Goal: Navigation & Orientation: Find specific page/section

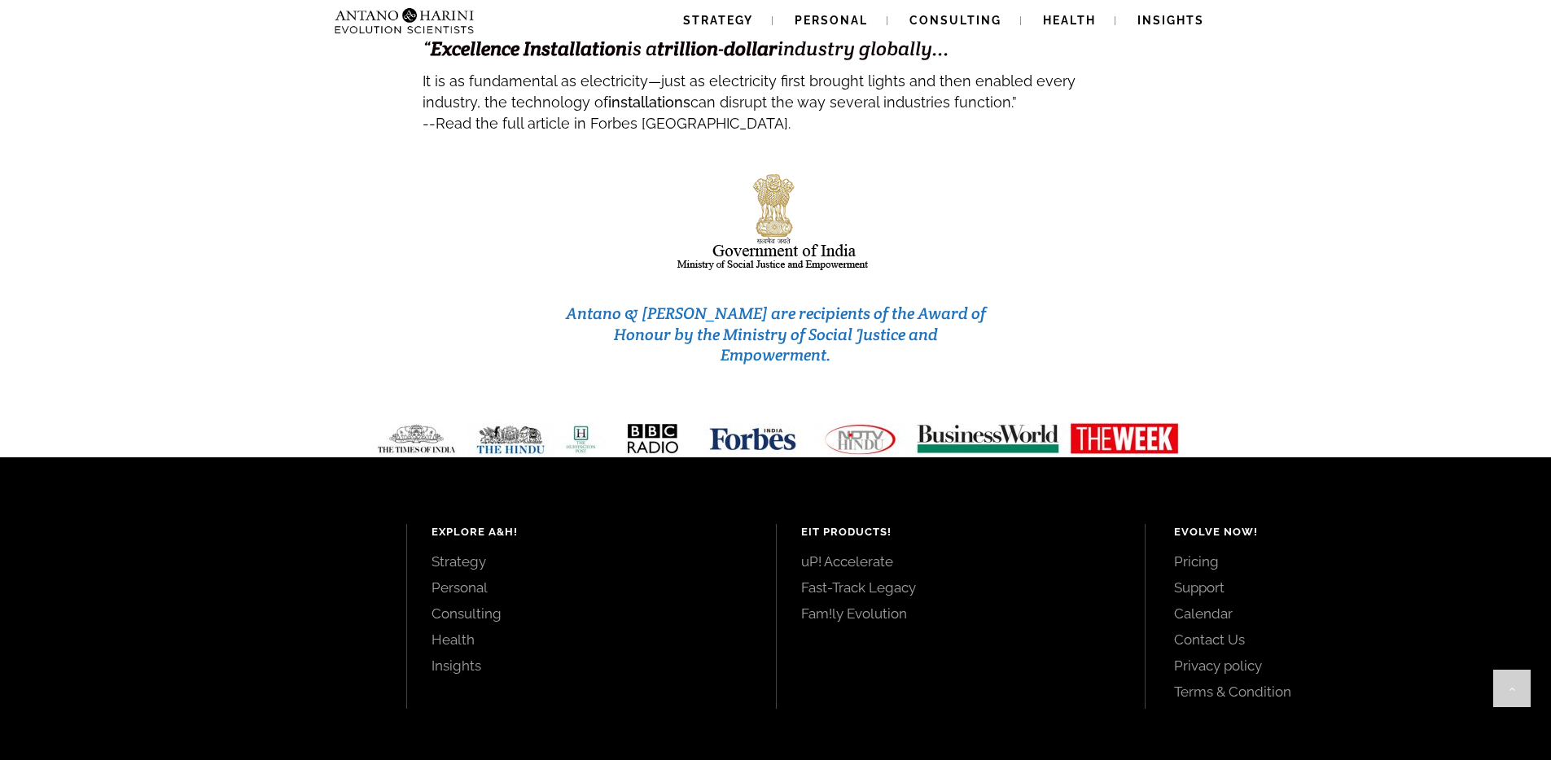
scroll to position [6834, 0]
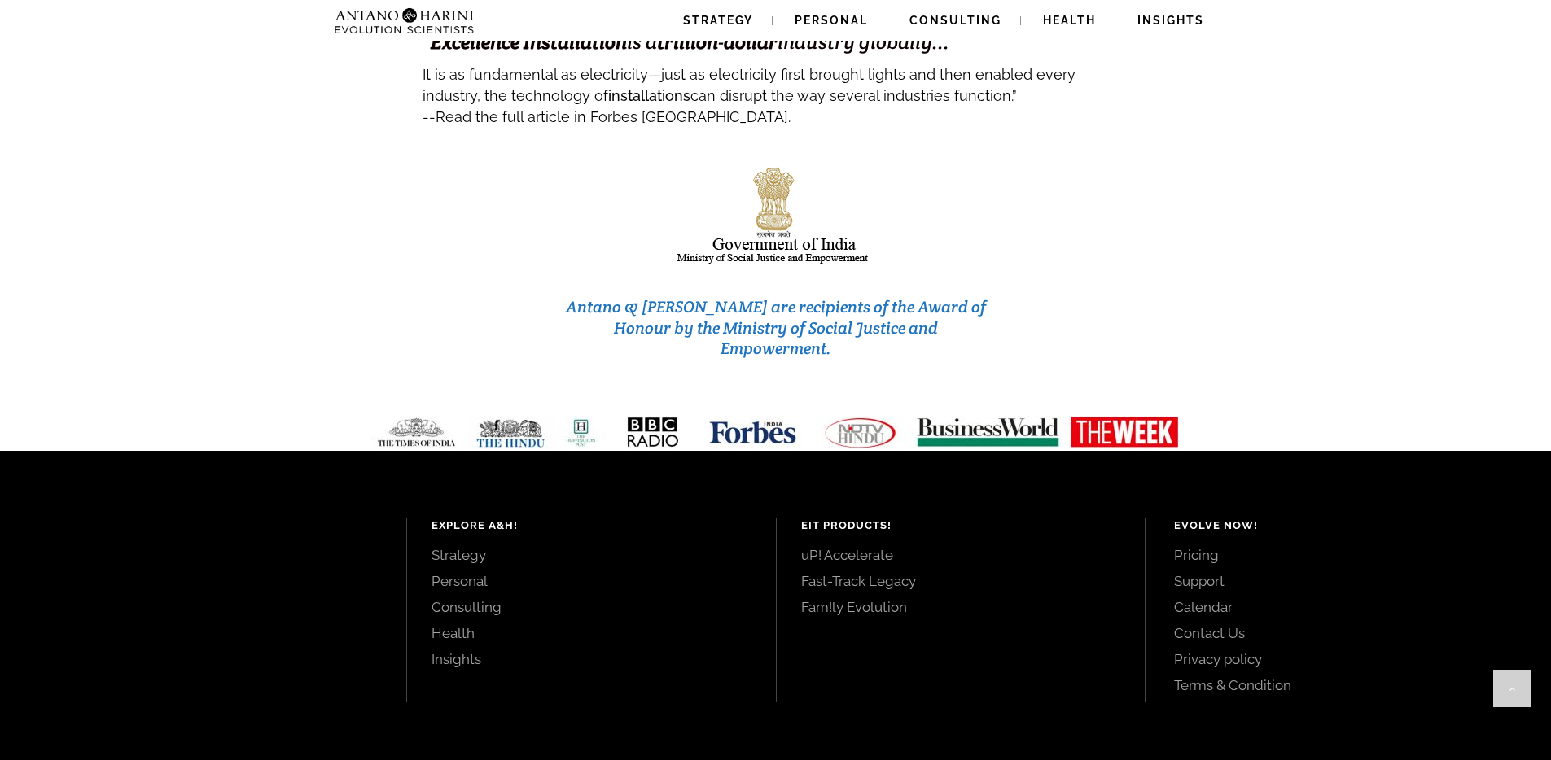
click at [471, 546] on link "Strategy" at bounding box center [591, 555] width 320 height 18
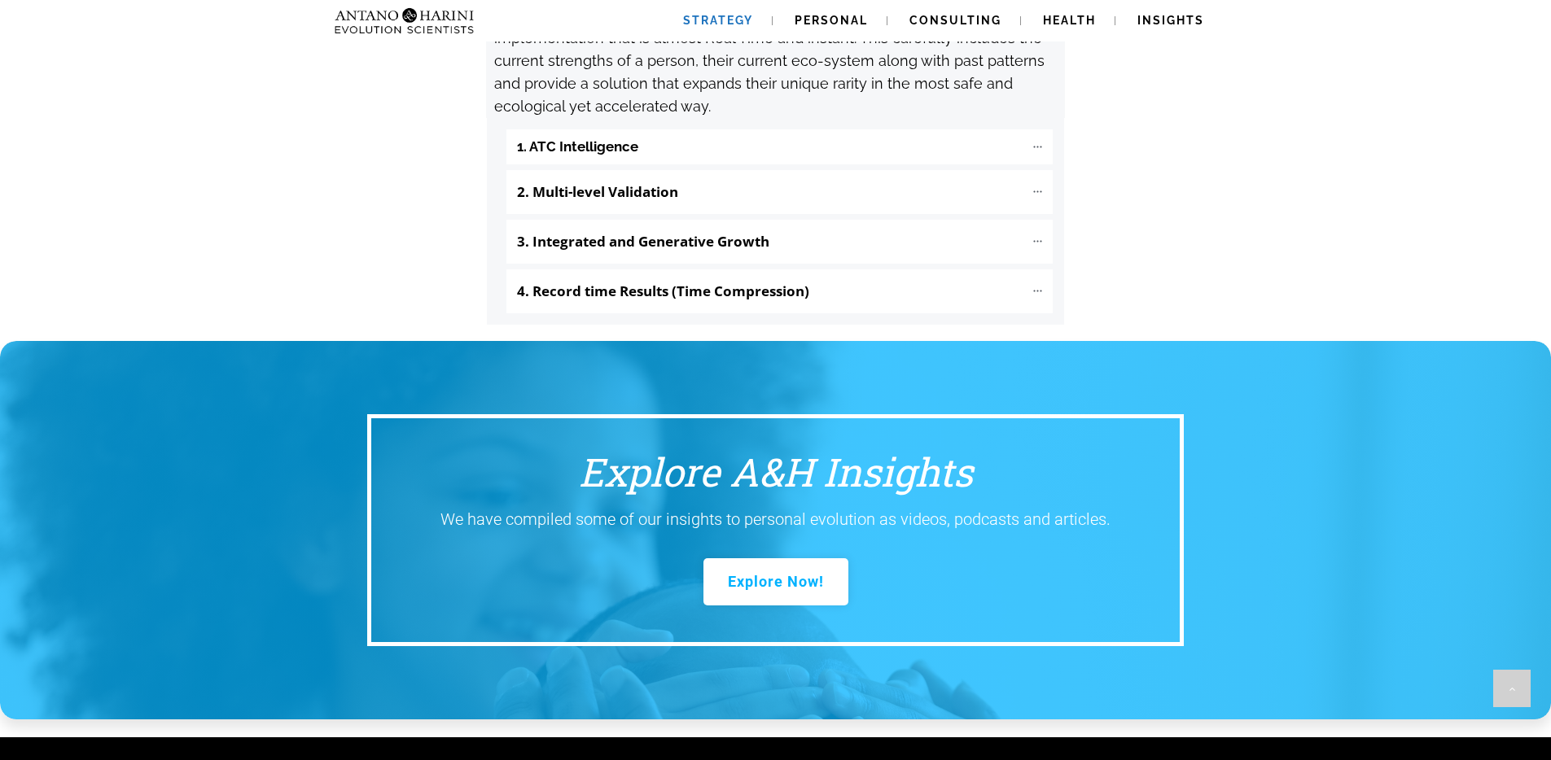
scroll to position [2161, 0]
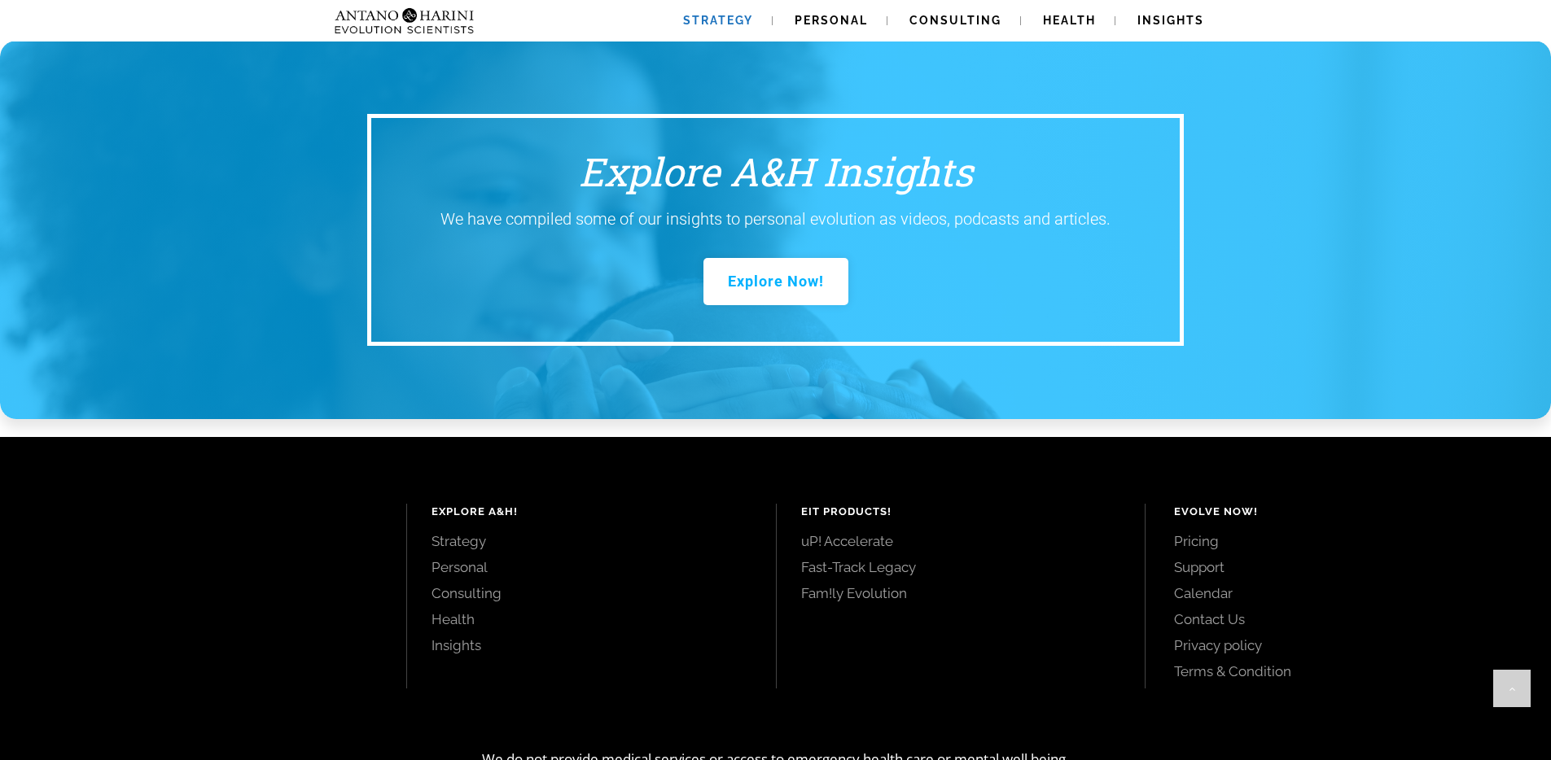
click at [1202, 532] on link "Pricing" at bounding box center [1344, 541] width 340 height 18
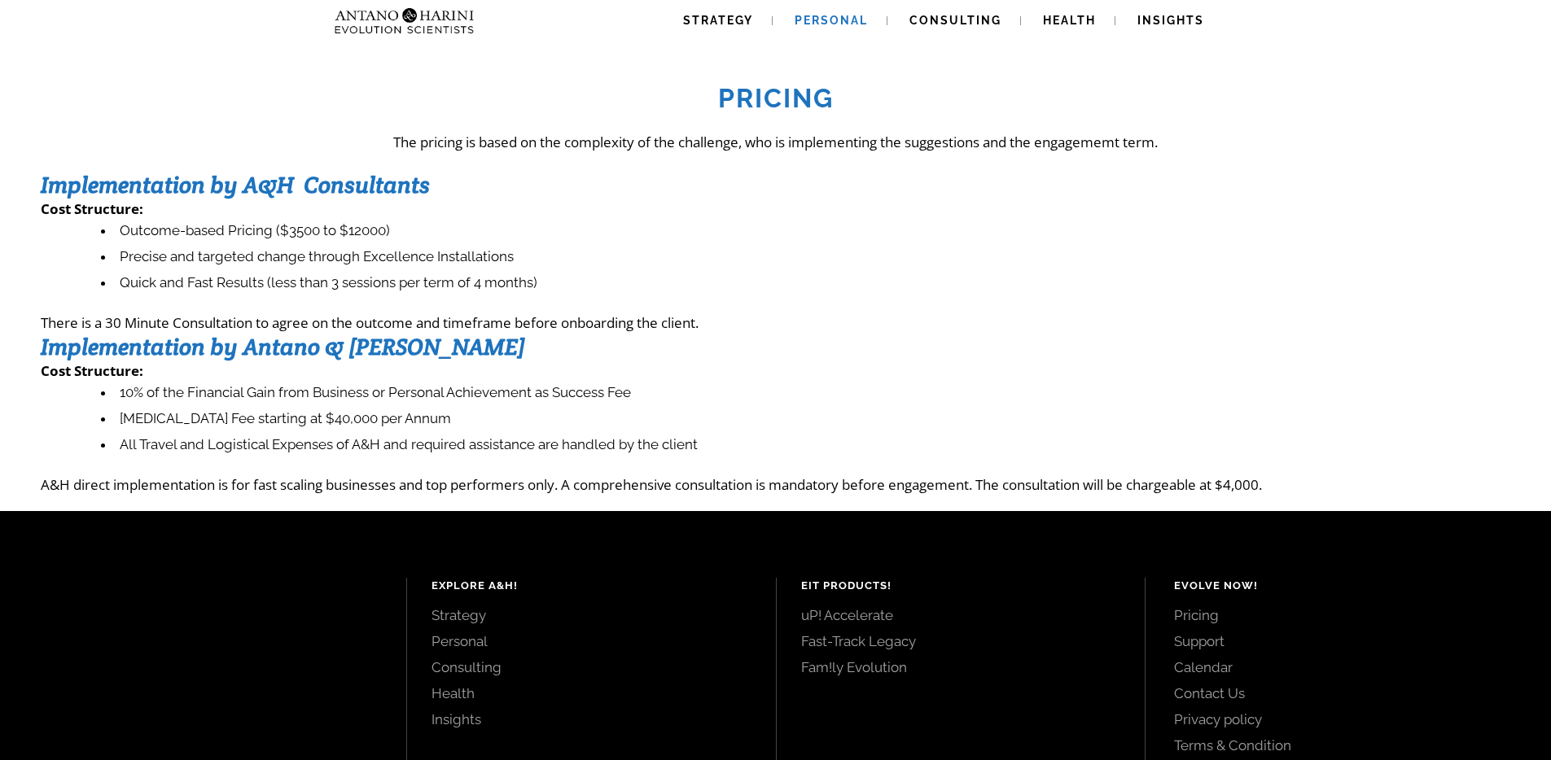
click at [839, 19] on span "Personal" at bounding box center [831, 20] width 73 height 13
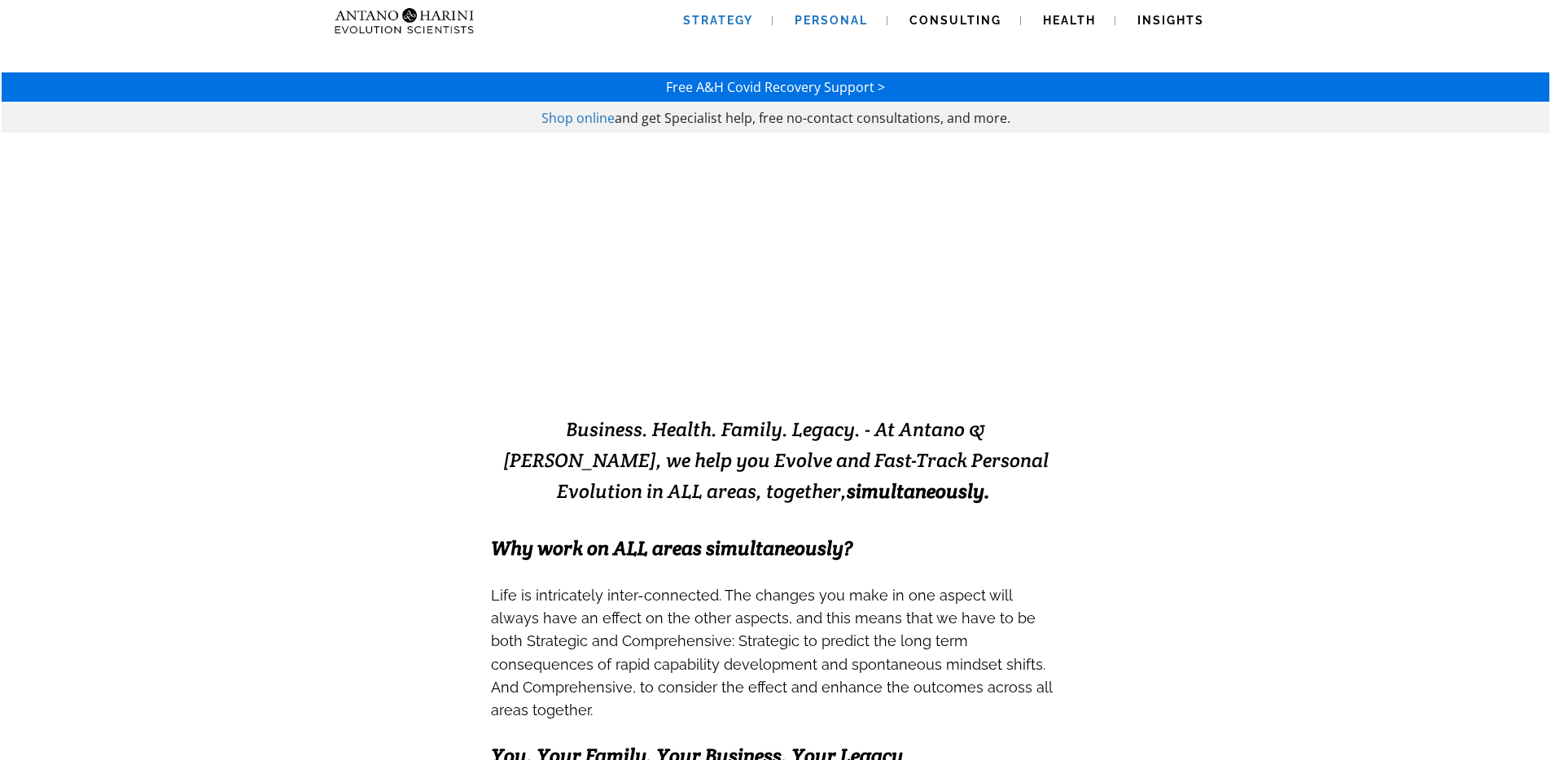
click at [740, 22] on span "Strategy" at bounding box center [718, 20] width 70 height 13
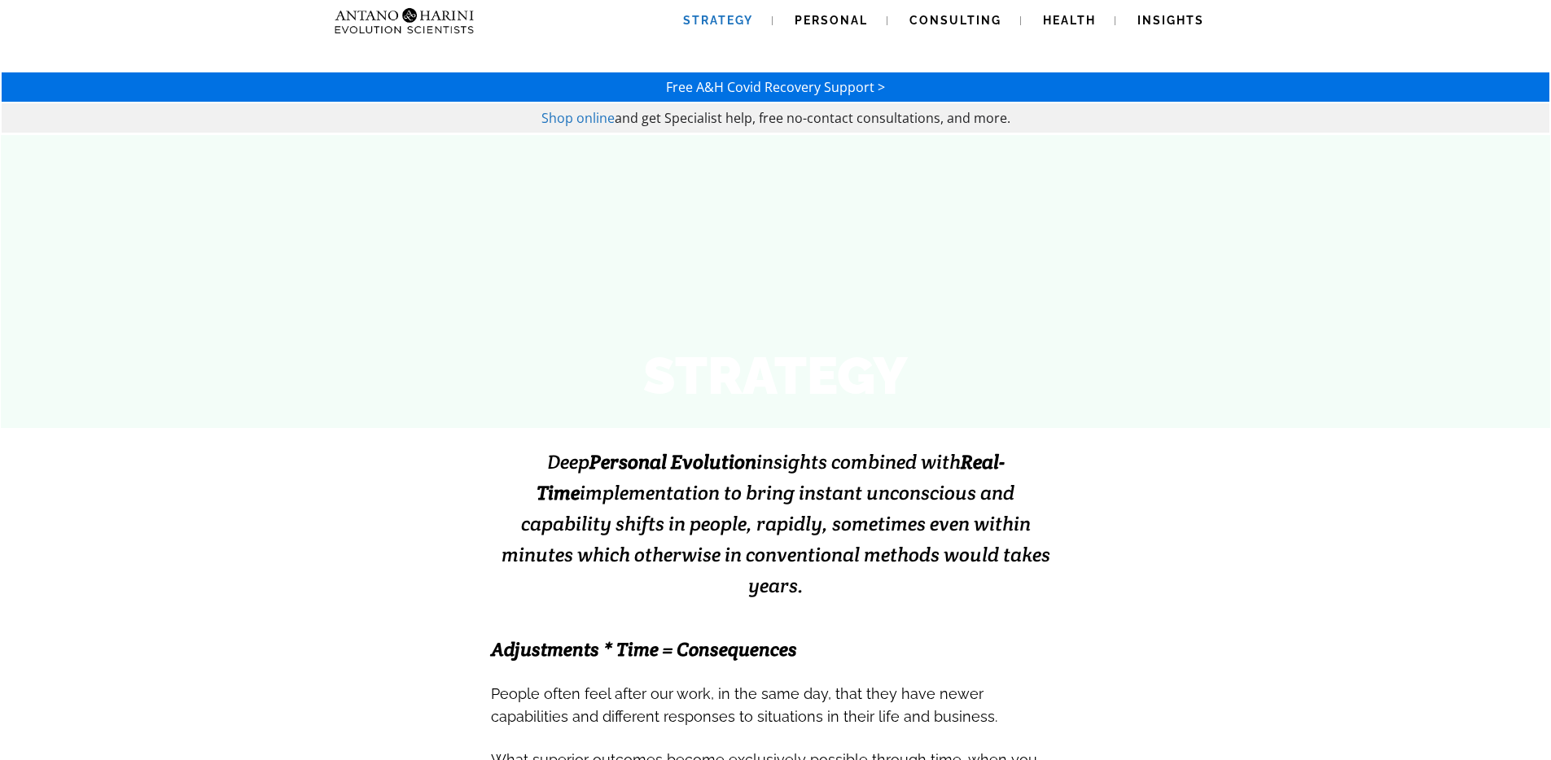
click at [707, 21] on span "Strategy" at bounding box center [718, 20] width 70 height 13
click at [440, 31] on img at bounding box center [404, 21] width 153 height 42
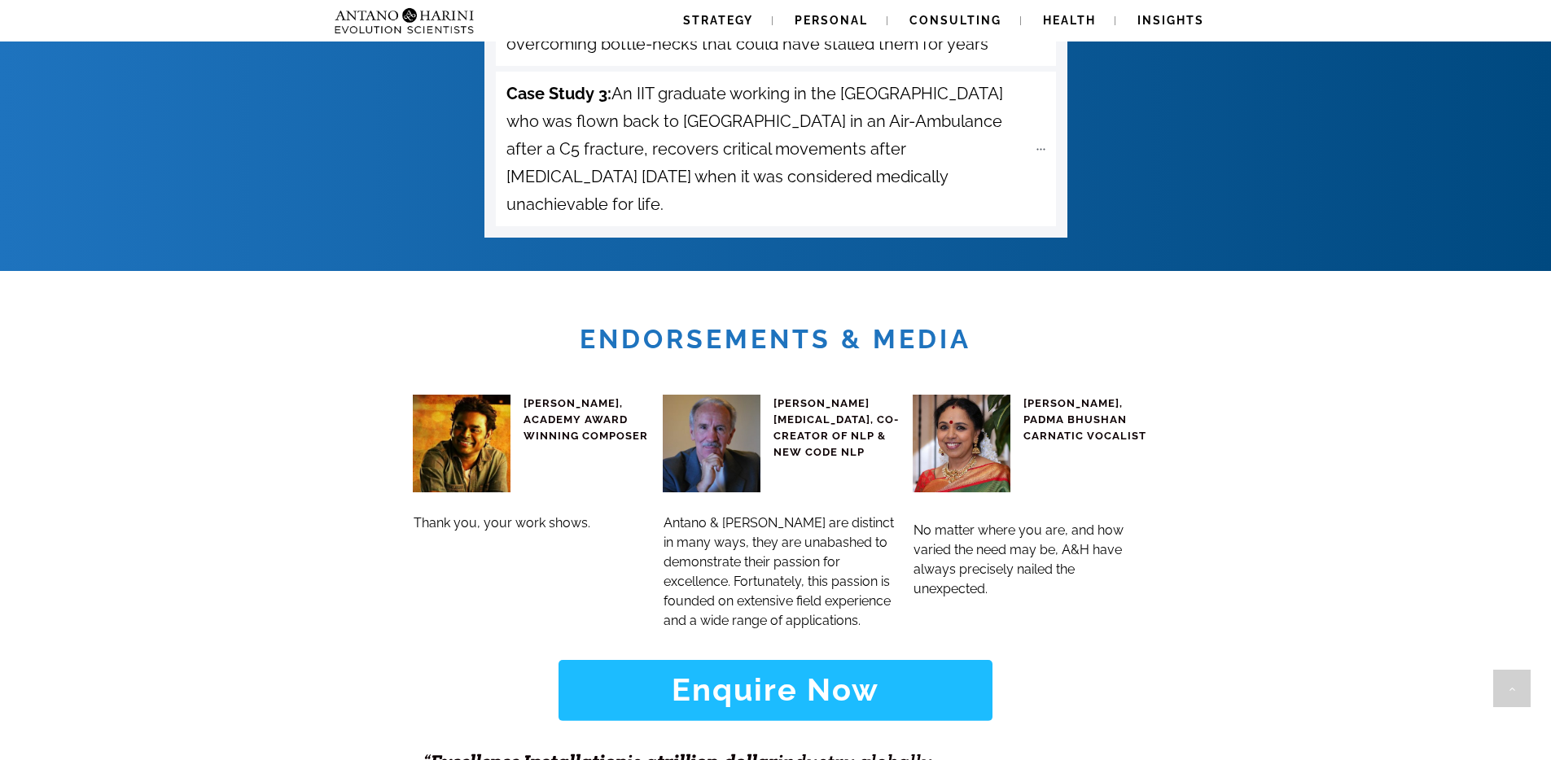
scroll to position [6115, 0]
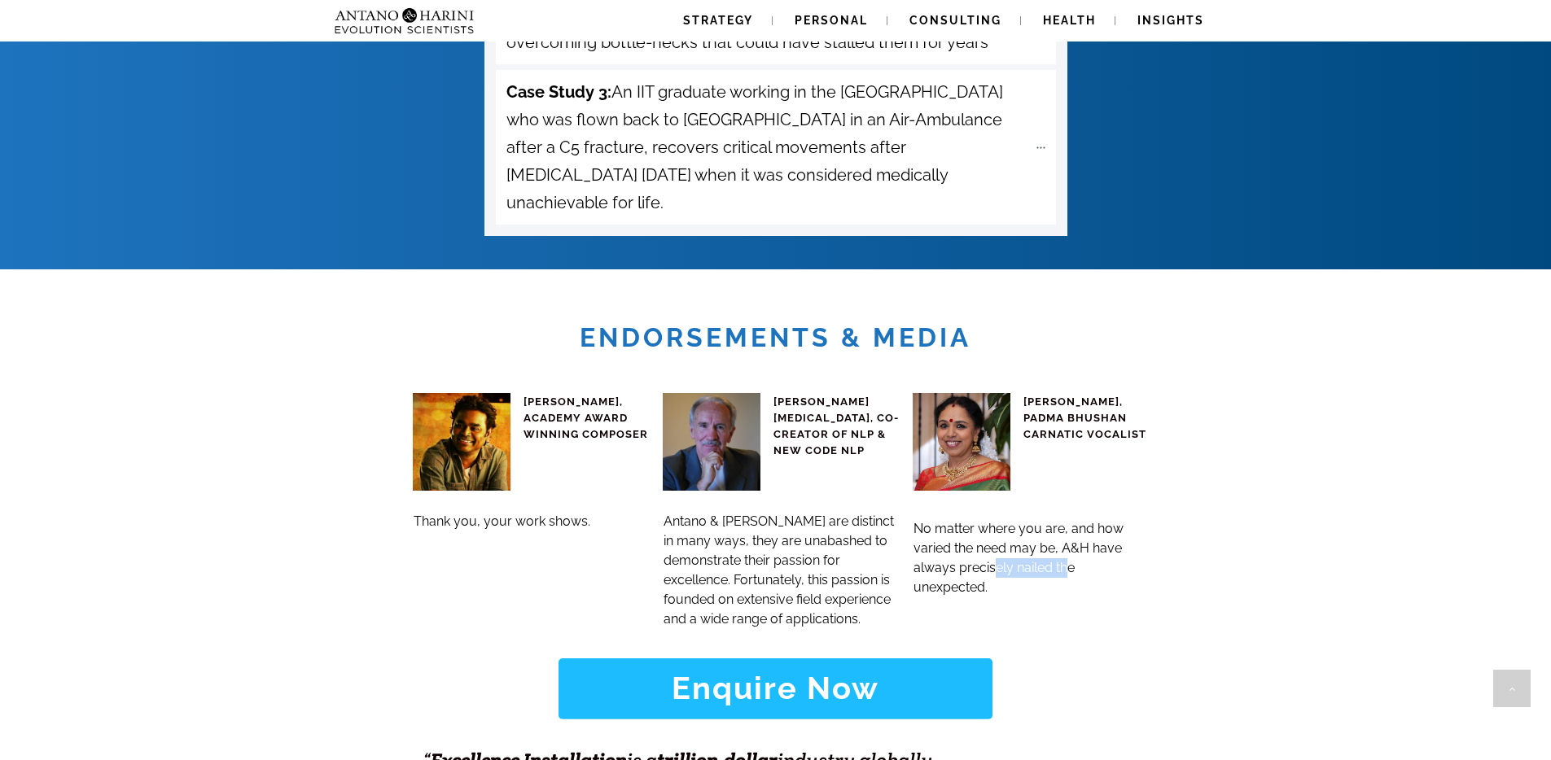
drag, startPoint x: 994, startPoint y: 477, endPoint x: 1066, endPoint y: 480, distance: 71.7
click at [1066, 521] on span "No matter where you are, and how varied the need may be, A&H have always precis…" at bounding box center [1018, 558] width 210 height 74
click at [988, 519] on h3 "No matter where you are, and how varied the need may be, A&H have always precis…" at bounding box center [1031, 558] width 236 height 78
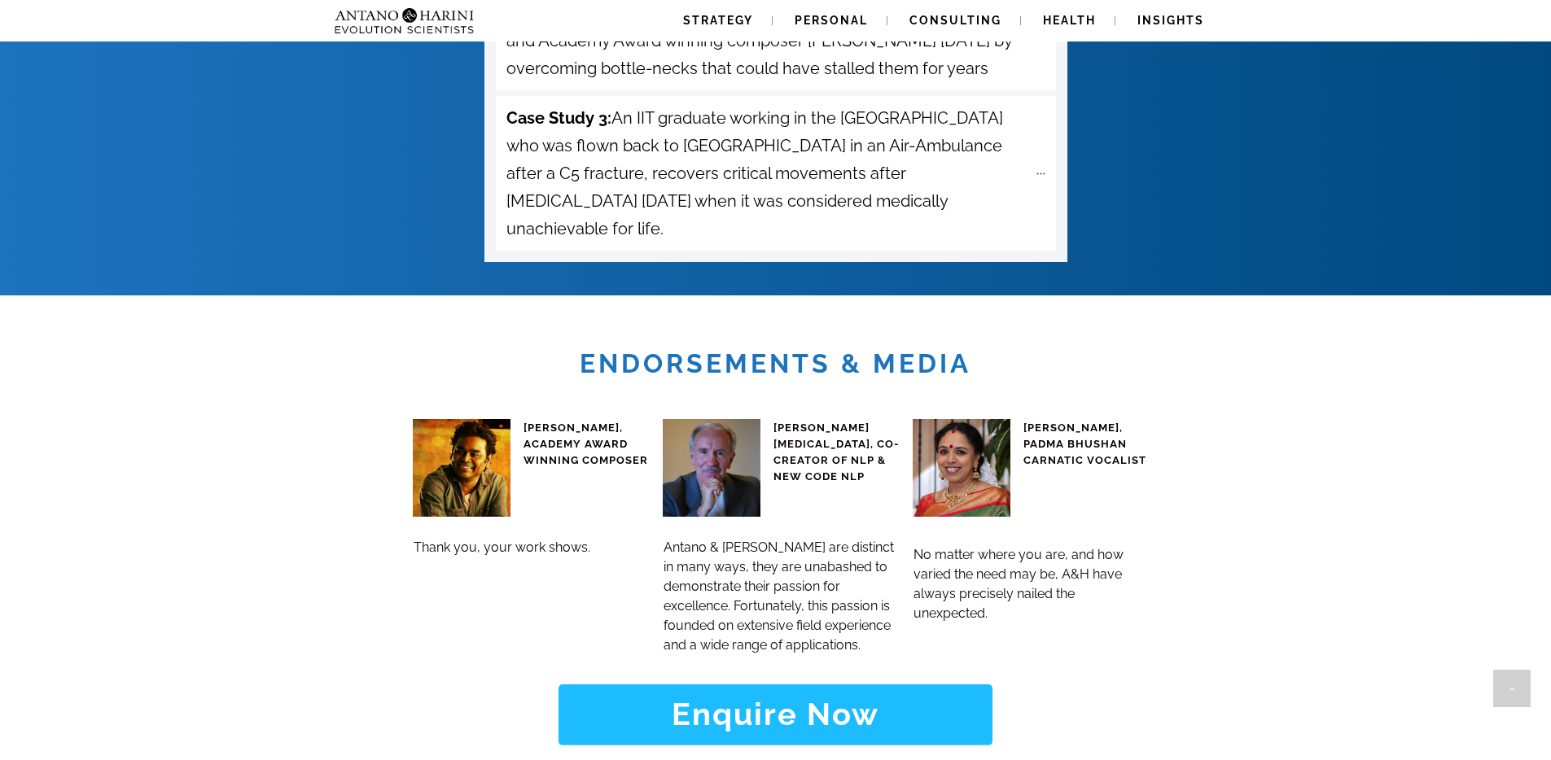
scroll to position [6088, 0]
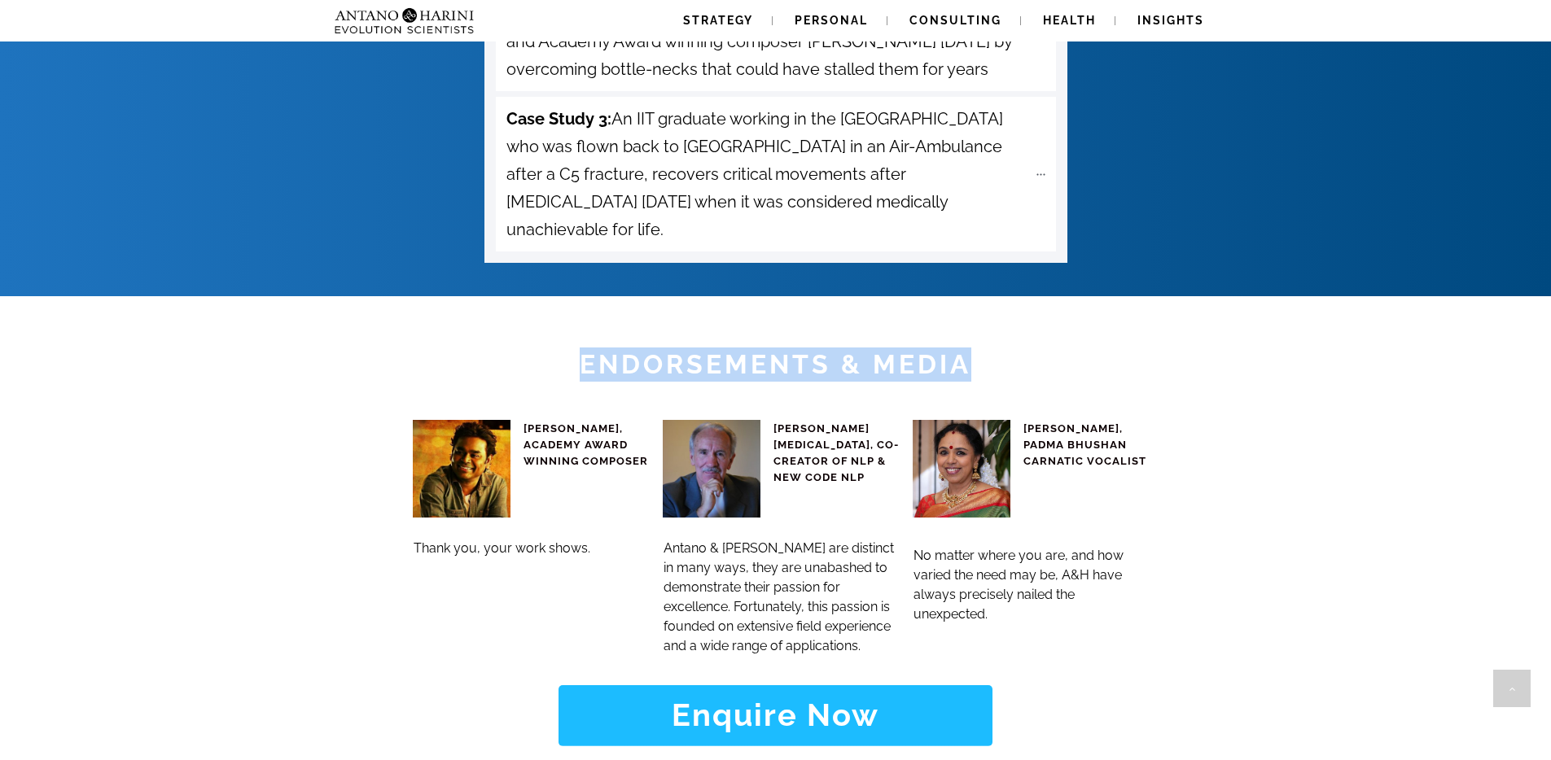
drag, startPoint x: 568, startPoint y: 274, endPoint x: 978, endPoint y: 278, distance: 409.5
click at [978, 348] on h1 "Endorsements & Media" at bounding box center [775, 365] width 1546 height 34
click at [994, 348] on h1 "Endorsements & Media" at bounding box center [775, 365] width 1546 height 34
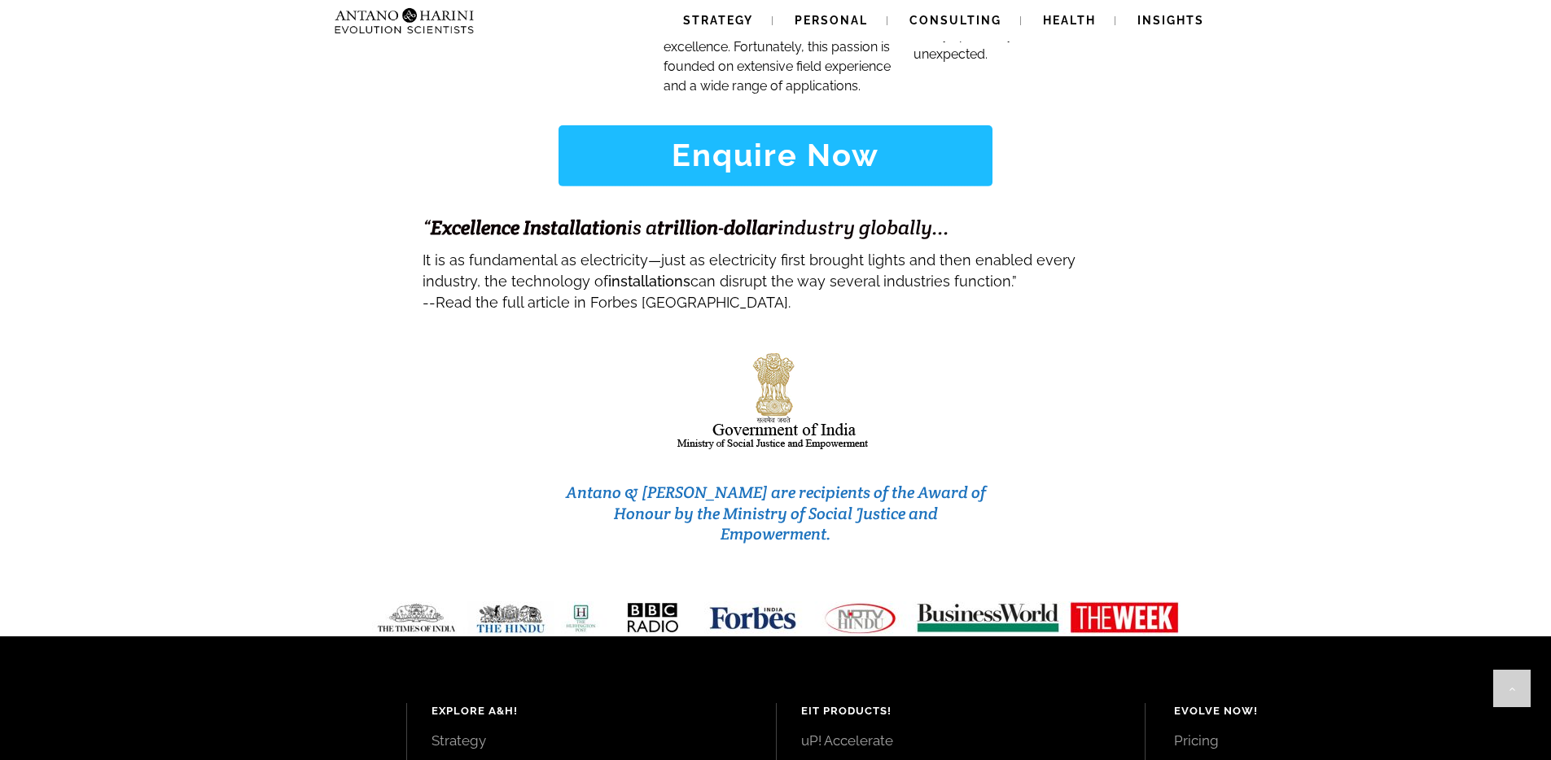
scroll to position [6834, 0]
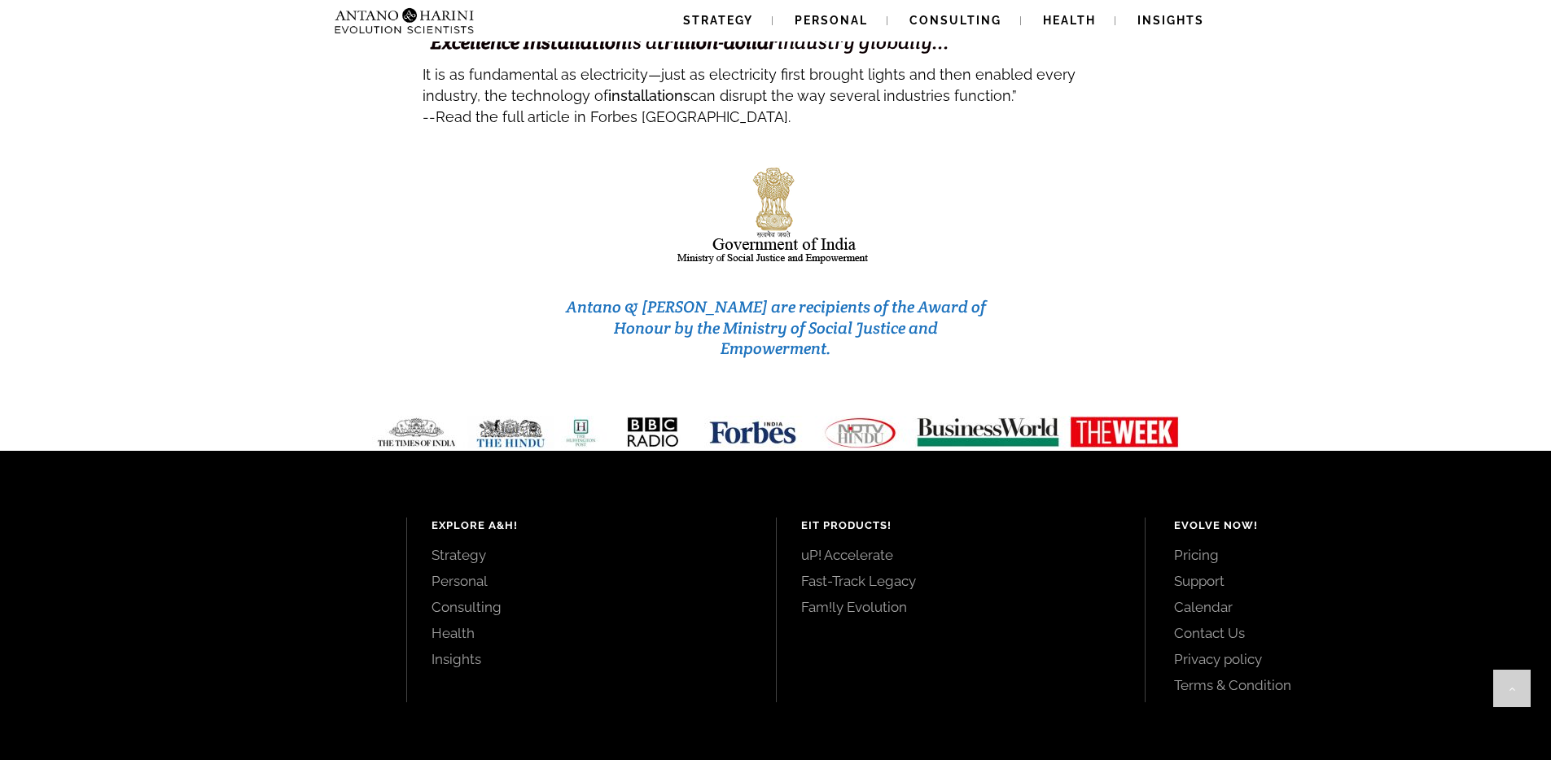
click at [480, 598] on link "Consulting" at bounding box center [591, 607] width 320 height 18
